Goal: Information Seeking & Learning: Learn about a topic

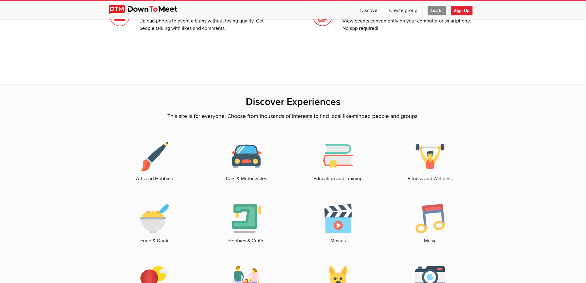
scroll to position [769, 0]
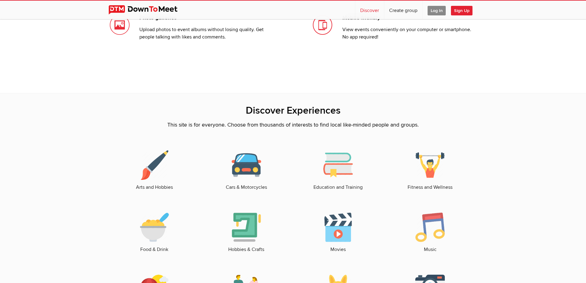
click at [367, 12] on link "Discover" at bounding box center [369, 10] width 29 height 18
select select "null"
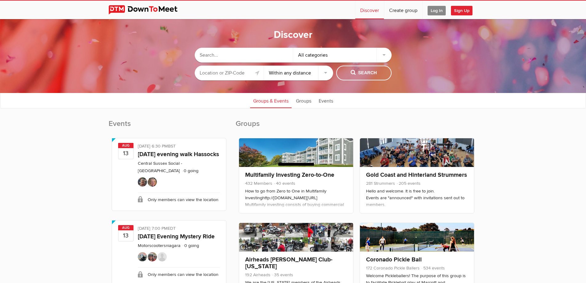
click at [253, 58] on input "text" at bounding box center [244, 55] width 98 height 15
click at [235, 76] on input "text" at bounding box center [229, 72] width 69 height 15
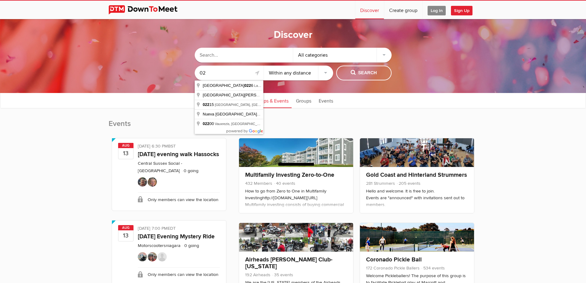
type input "0"
drag, startPoint x: 292, startPoint y: 73, endPoint x: 307, endPoint y: 65, distance: 17.2
click at [292, 73] on select "Within 10 miles Within 25 miles Within 50 miles Within 100 miles Within any dis…" at bounding box center [298, 72] width 69 height 15
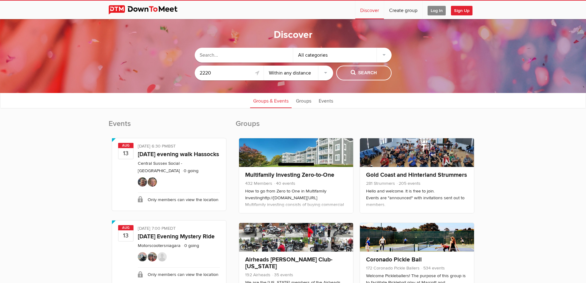
drag, startPoint x: 315, startPoint y: 55, endPoint x: 260, endPoint y: 64, distance: 55.2
click at [315, 55] on div "All categories" at bounding box center [342, 55] width 98 height 15
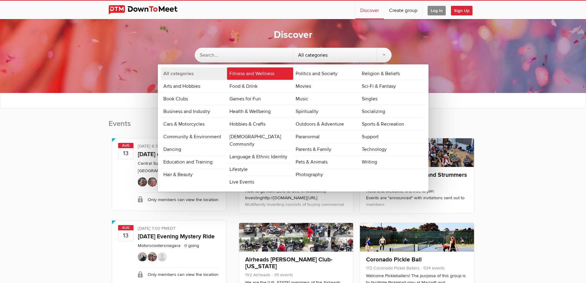
click at [234, 75] on link "Fitness and Wellness" at bounding box center [260, 73] width 66 height 12
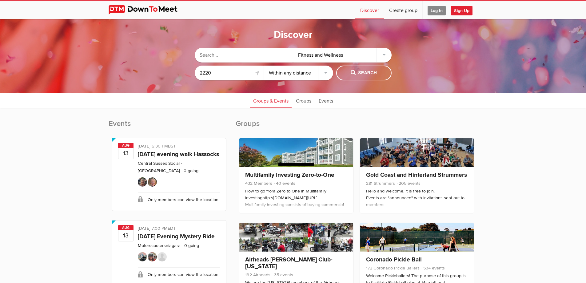
click at [215, 70] on input "2220" at bounding box center [229, 72] width 69 height 15
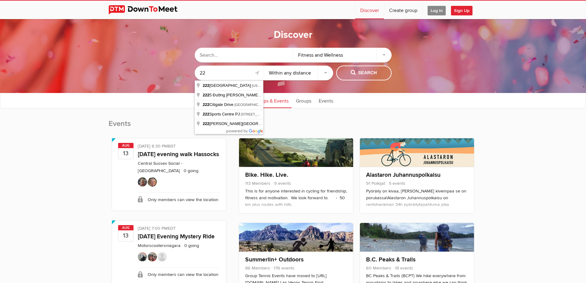
type input "2"
type input "[GEOGRAPHIC_DATA] [GEOGRAPHIC_DATA], [GEOGRAPHIC_DATA]"
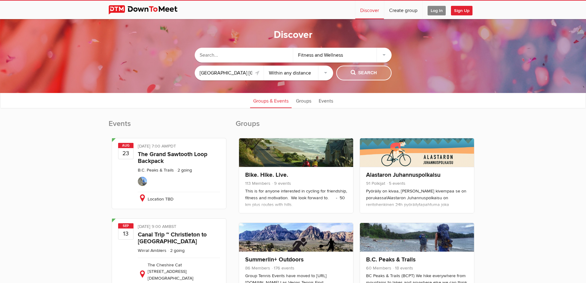
click at [367, 69] on span "Search" at bounding box center [364, 72] width 26 height 7
click at [360, 55] on div "Fitness and Wellness" at bounding box center [342, 55] width 98 height 15
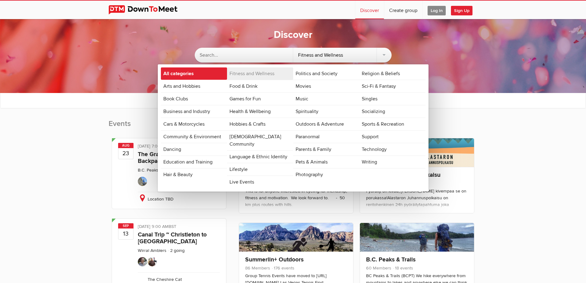
click at [185, 77] on link "All categories" at bounding box center [194, 73] width 66 height 12
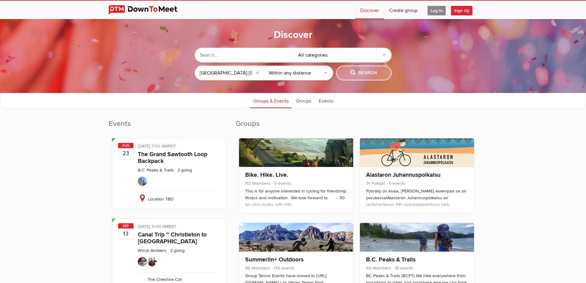
click at [376, 70] on span "Search" at bounding box center [364, 72] width 26 height 7
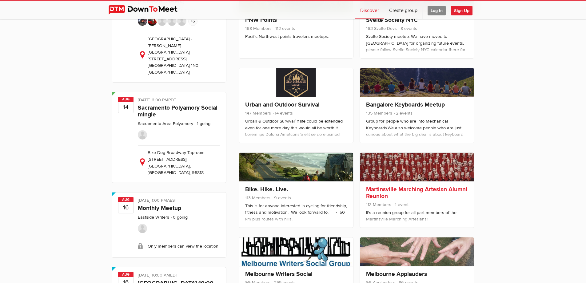
scroll to position [338, 0]
